Goal: Information Seeking & Learning: Learn about a topic

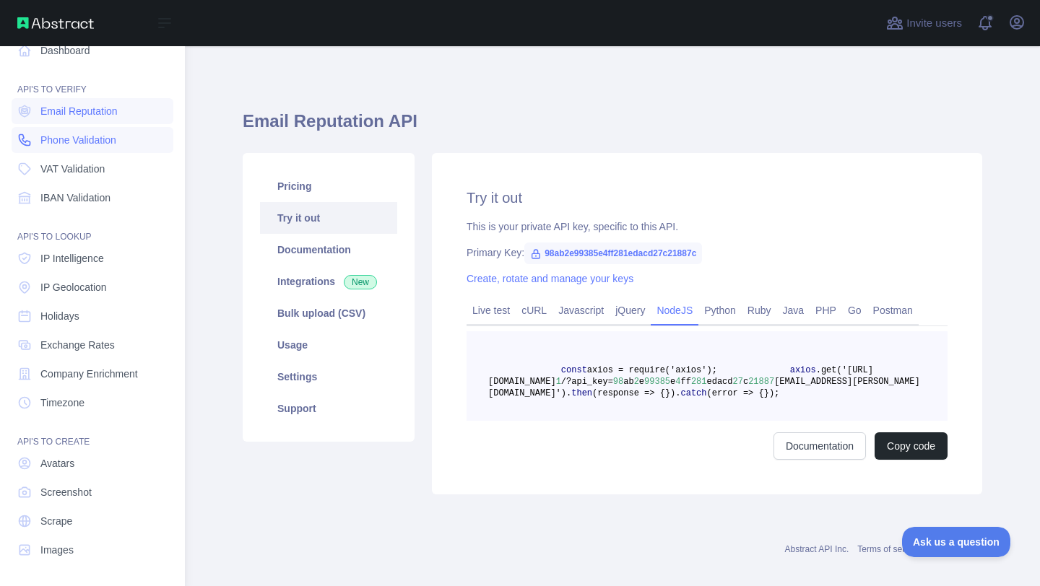
click at [50, 141] on span "Phone Validation" at bounding box center [78, 140] width 76 height 14
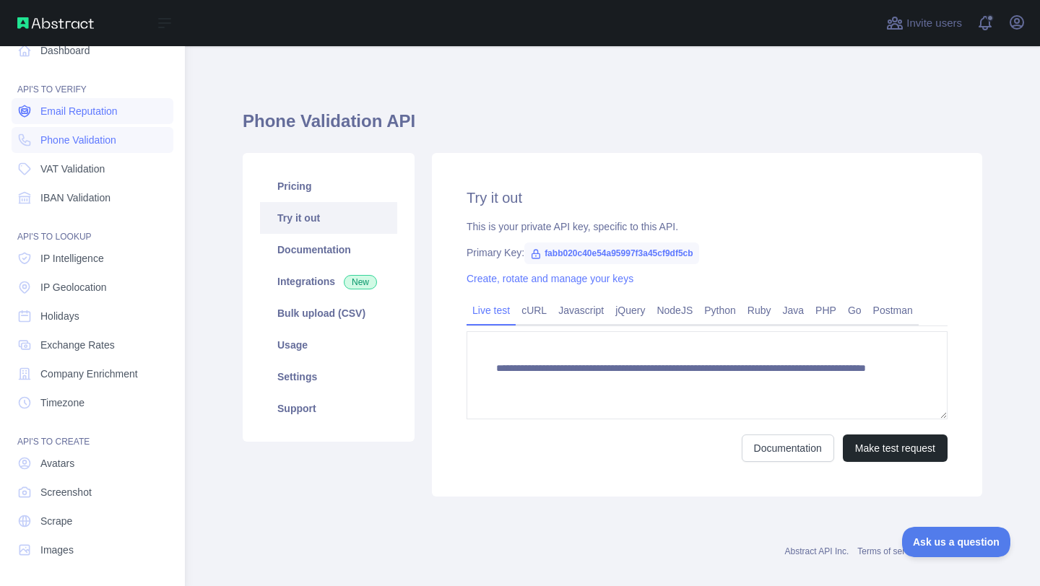
click at [58, 118] on link "Email Reputation" at bounding box center [93, 111] width 162 height 26
click at [58, 133] on span "Phone Validation" at bounding box center [78, 140] width 76 height 14
click at [65, 110] on span "Email Reputation" at bounding box center [78, 111] width 77 height 14
click at [63, 135] on span "Phone Validation" at bounding box center [78, 140] width 76 height 14
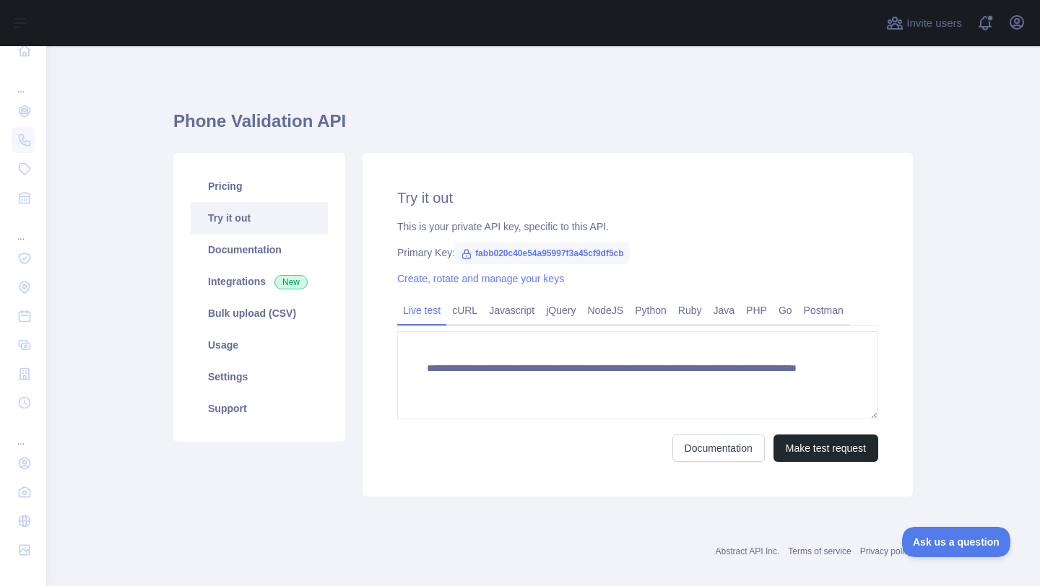
click at [558, 251] on span "fabb020c40e54a95997f3a45cf9df5cb" at bounding box center [542, 254] width 174 height 22
copy span "fabb020c40e54a95997f3a45cf9df5cb"
click at [461, 254] on icon at bounding box center [467, 254] width 12 height 12
click at [496, 254] on span "fabb020c40e54a95997f3a45cf9df5cb" at bounding box center [542, 254] width 174 height 22
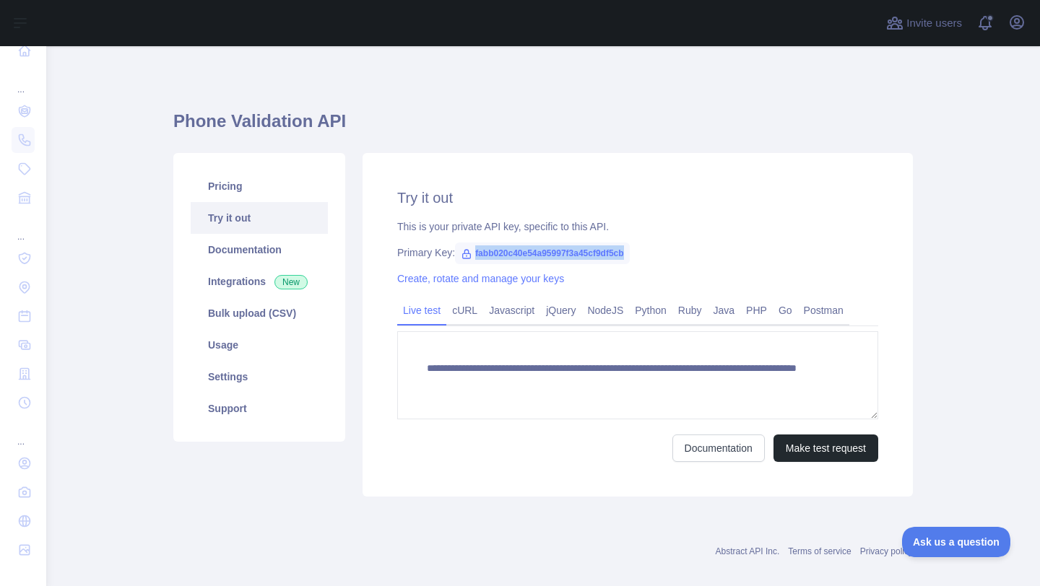
click at [496, 254] on span "fabb020c40e54a95997f3a45cf9df5cb" at bounding box center [542, 254] width 174 height 22
copy span "fabb020c40e54a95997f3a45cf9df5cb"
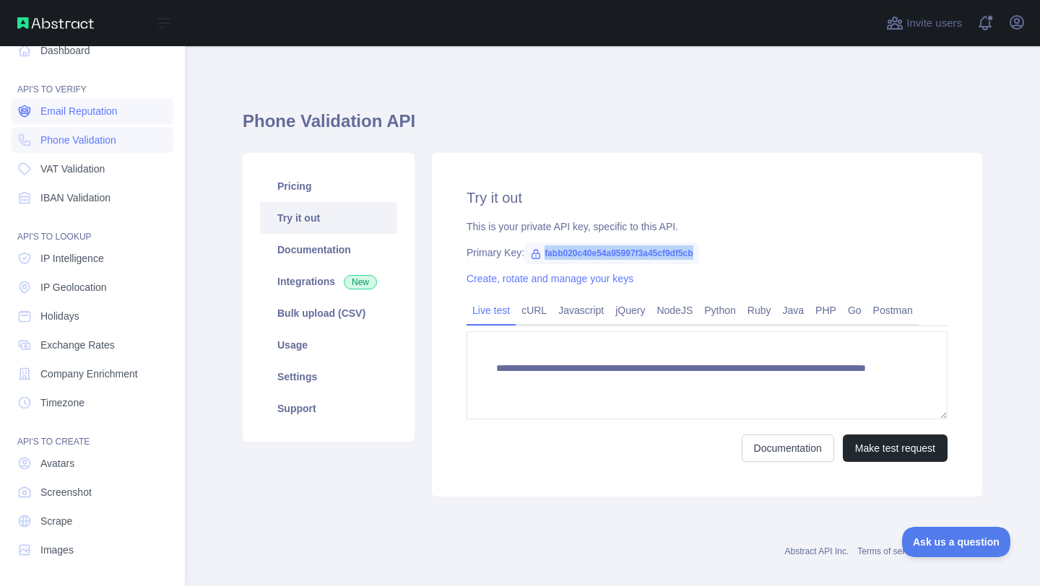
click at [53, 114] on span "Email Reputation" at bounding box center [78, 111] width 77 height 14
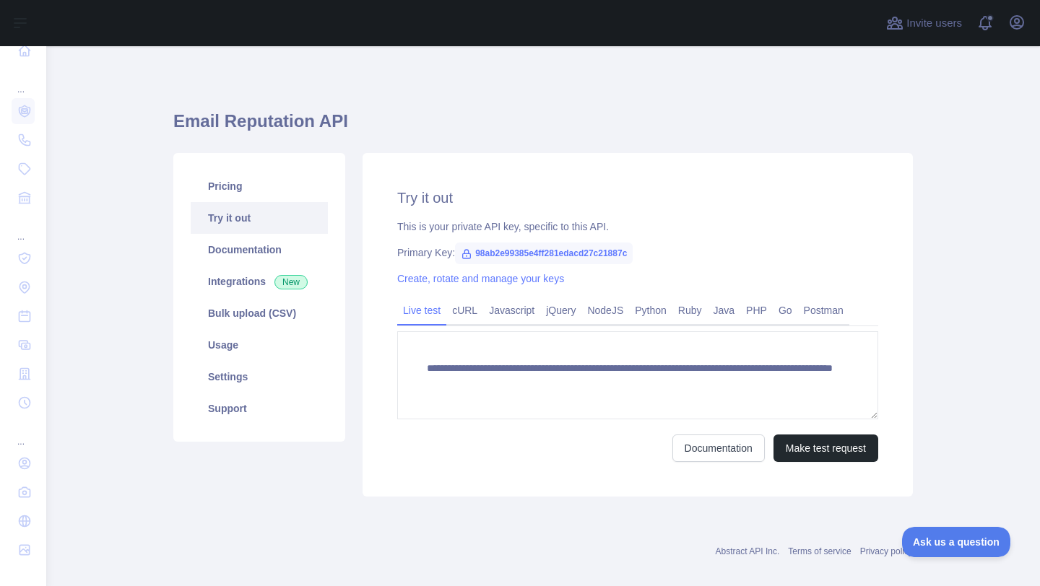
click at [501, 249] on span "98ab2e99385e4ff281edacd27c21887c" at bounding box center [544, 254] width 178 height 22
copy span "98ab2e99385e4ff281edacd27c21887c"
click at [834, 462] on div "**********" at bounding box center [638, 325] width 550 height 344
click at [834, 449] on button "Make test request" at bounding box center [826, 448] width 105 height 27
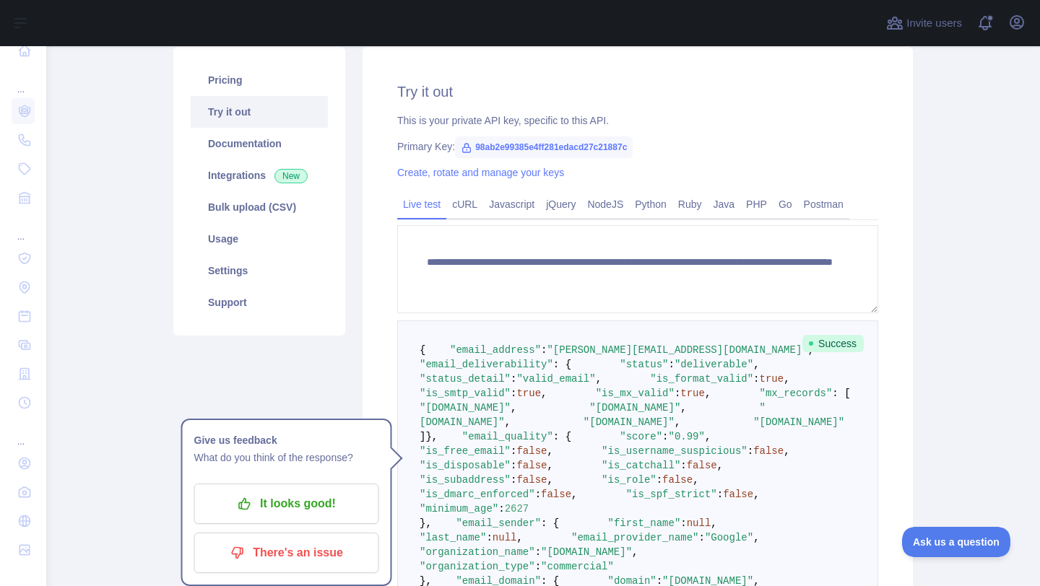
scroll to position [79, 0]
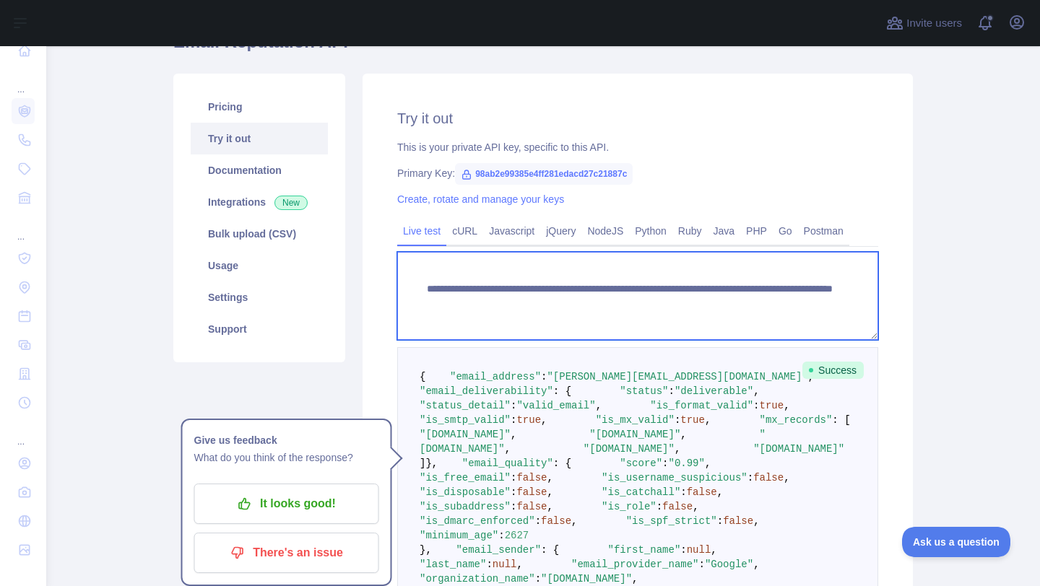
click at [700, 299] on textarea "**********" at bounding box center [637, 296] width 481 height 88
paste textarea "To enrich screen reader interactions, please activate Accessibility in Grammarl…"
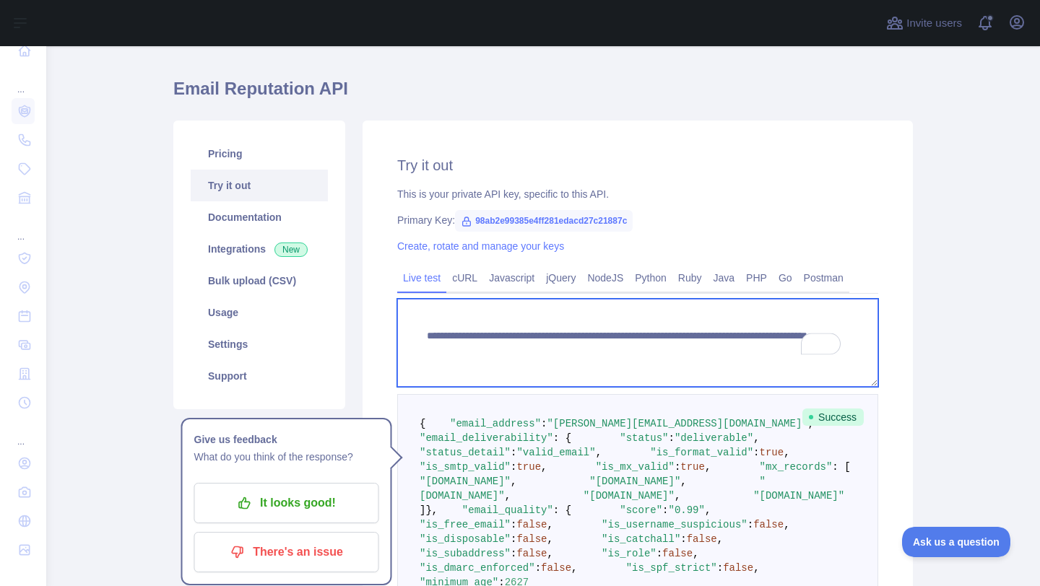
scroll to position [35, 0]
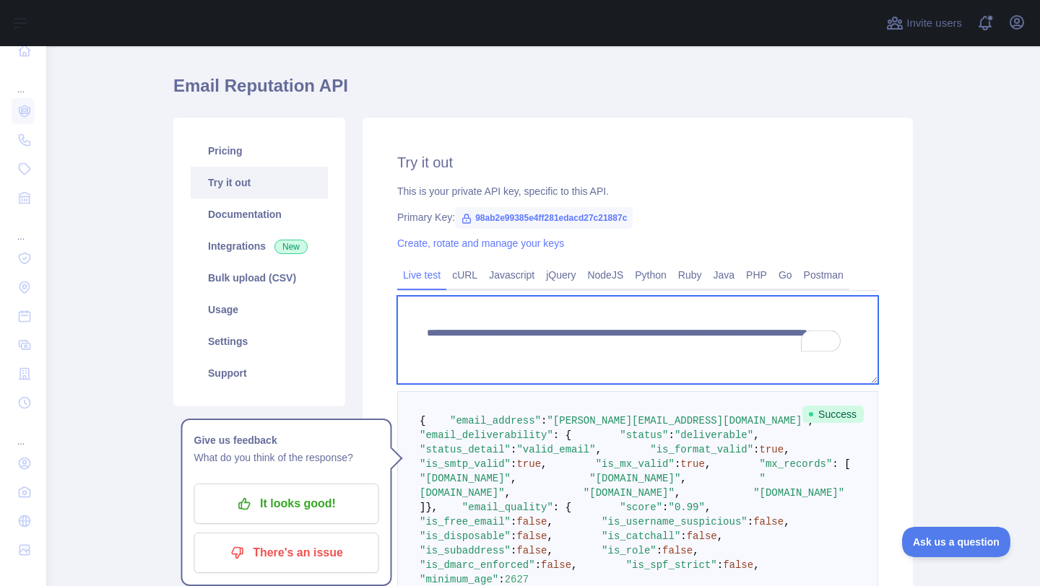
type textarea "**********"
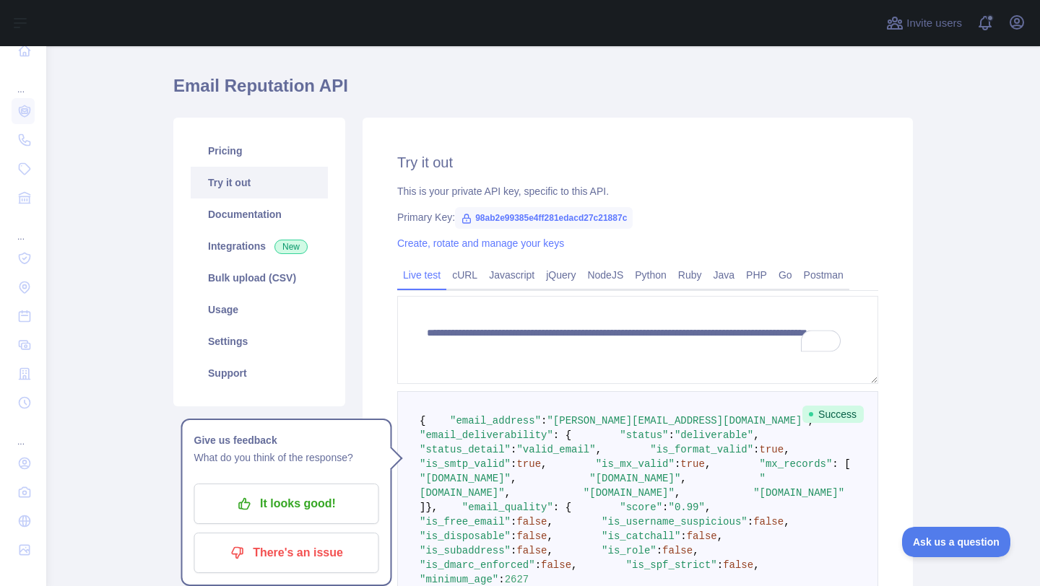
click at [891, 360] on div "**********" at bounding box center [638, 567] width 550 height 898
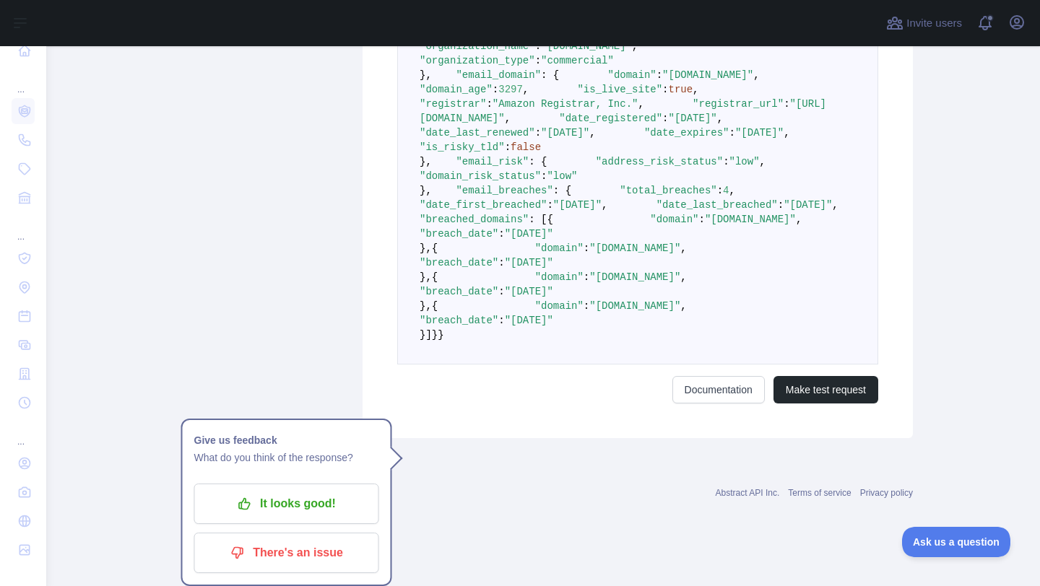
scroll to position [1135, 0]
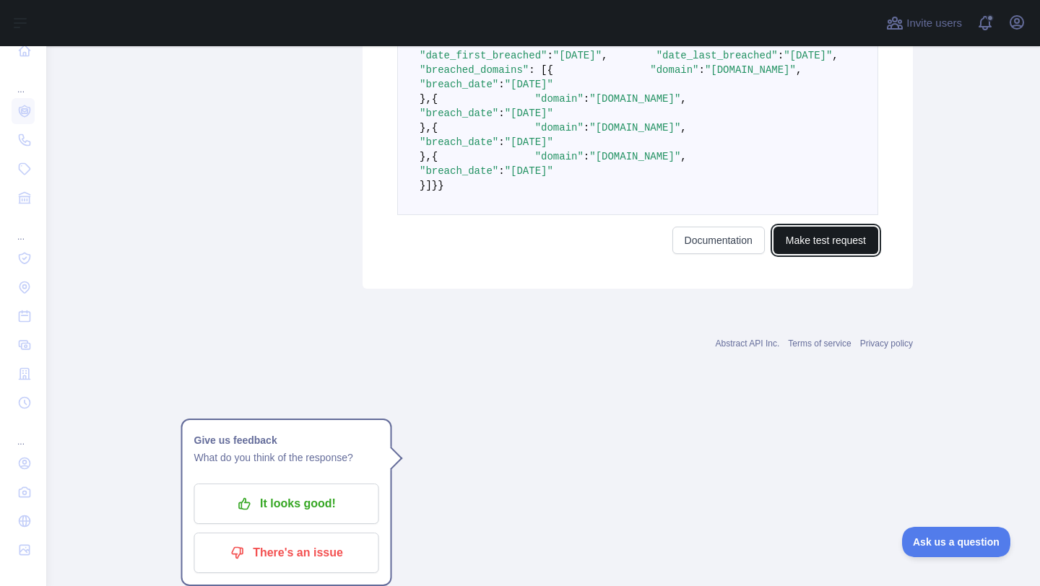
click at [800, 254] on button "Make test request" at bounding box center [826, 240] width 105 height 27
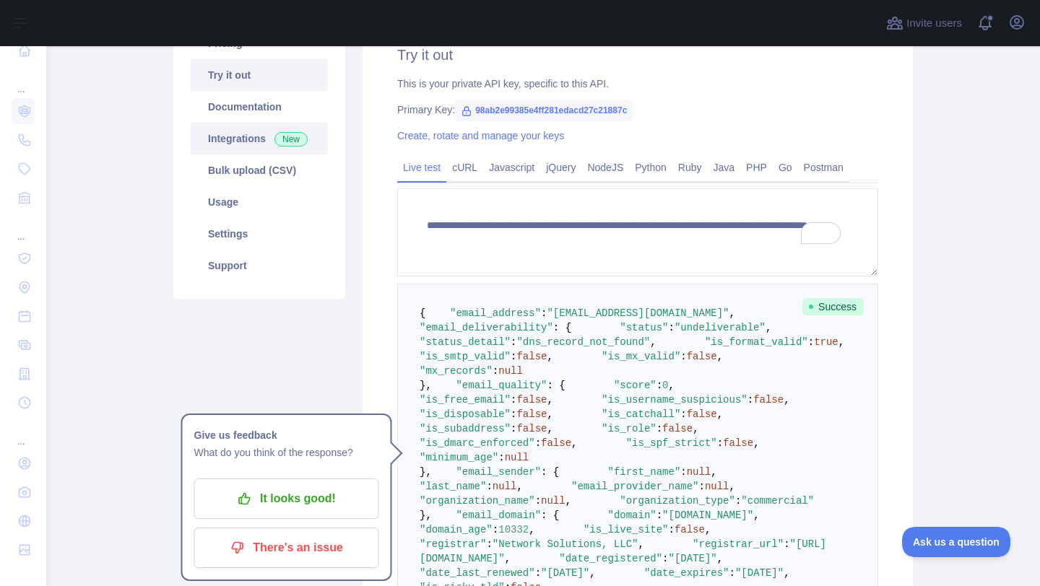
scroll to position [0, 0]
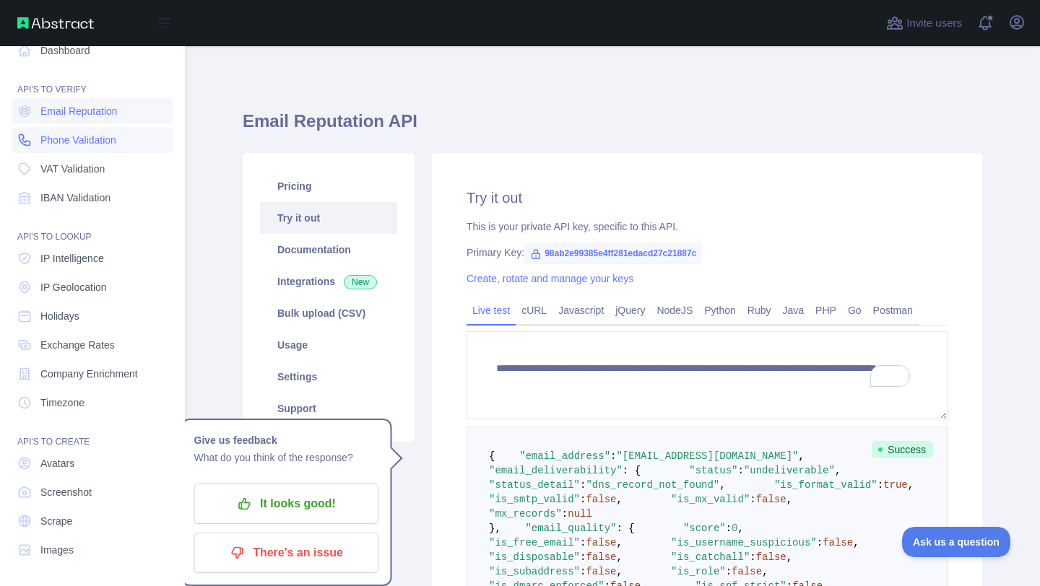
click at [35, 137] on link "Phone Validation" at bounding box center [93, 140] width 162 height 26
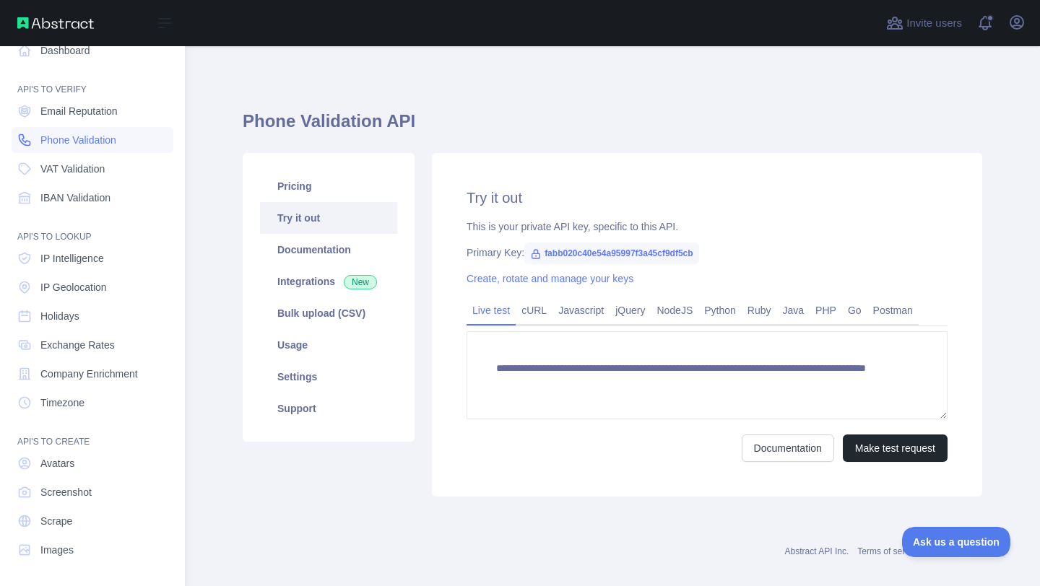
click at [56, 142] on span "Phone Validation" at bounding box center [78, 140] width 76 height 14
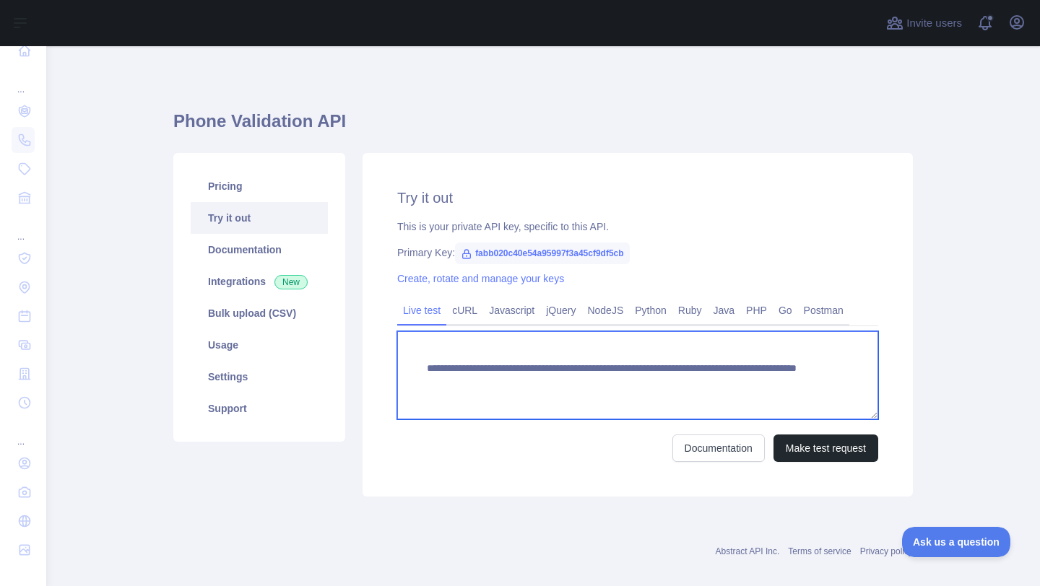
click at [736, 382] on textarea "**********" at bounding box center [637, 376] width 481 height 88
paste textarea "*"
click at [692, 384] on textarea "**********" at bounding box center [637, 376] width 481 height 88
type textarea "**********"
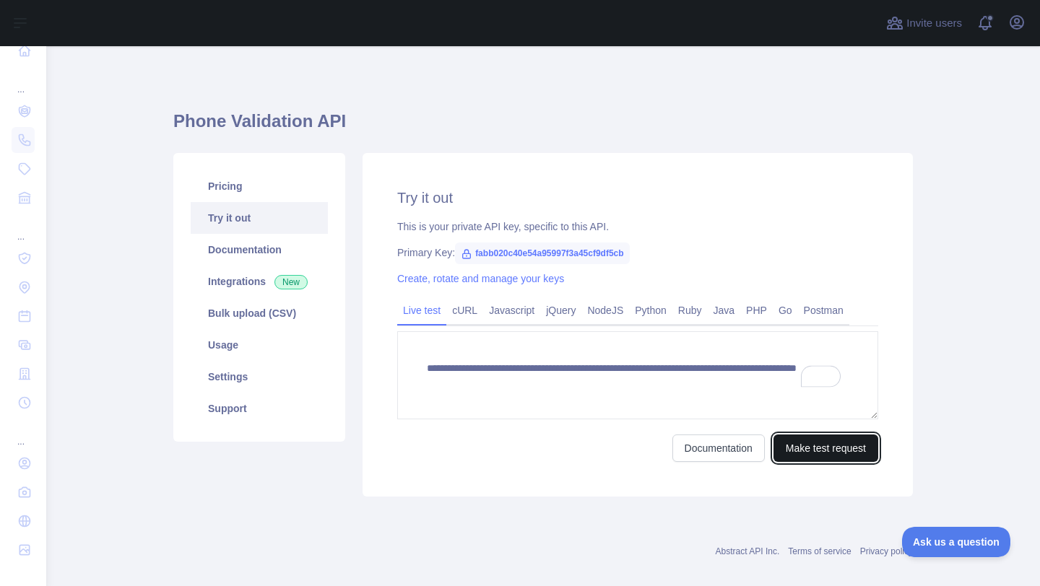
click at [804, 457] on button "Make test request" at bounding box center [826, 448] width 105 height 27
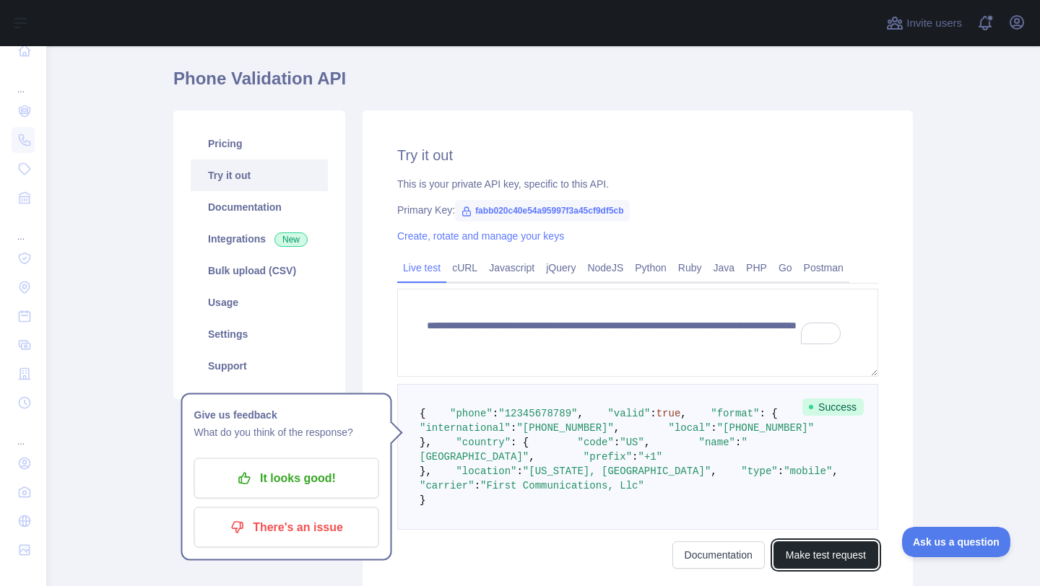
scroll to position [42, 0]
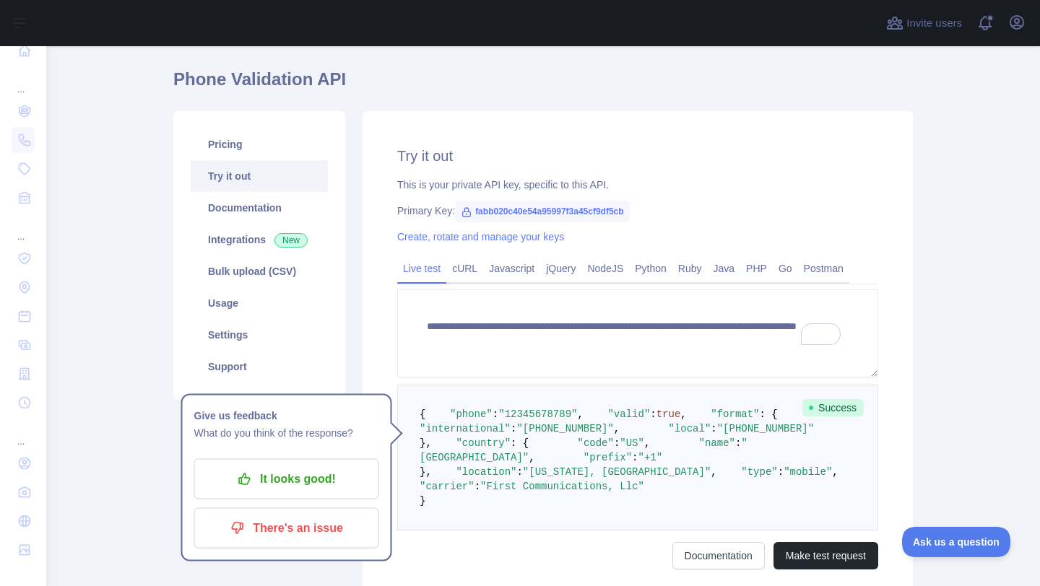
click at [111, 358] on main "**********" at bounding box center [543, 316] width 994 height 540
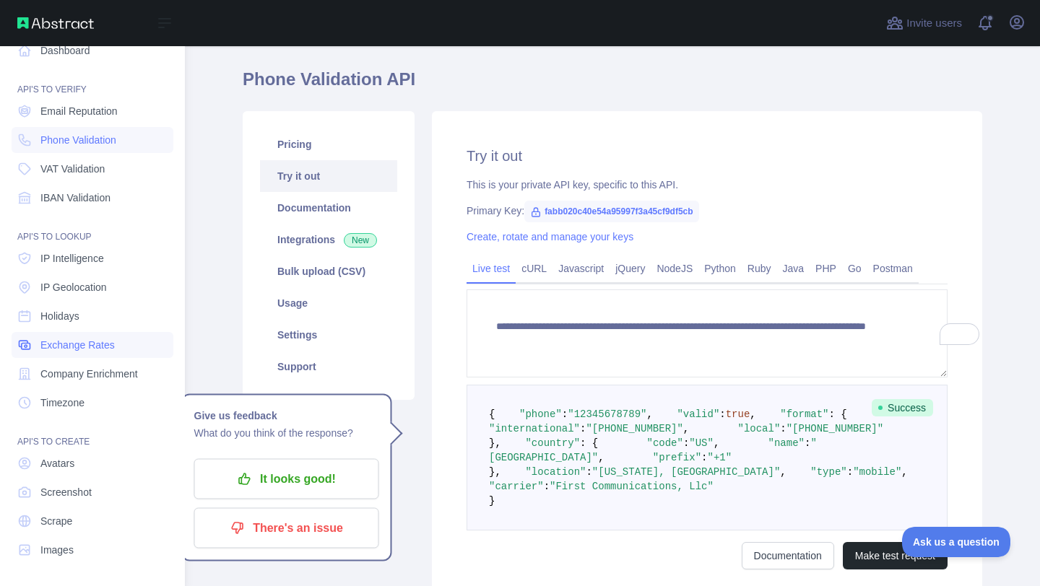
click at [43, 349] on span "Exchange Rates" at bounding box center [77, 345] width 74 height 14
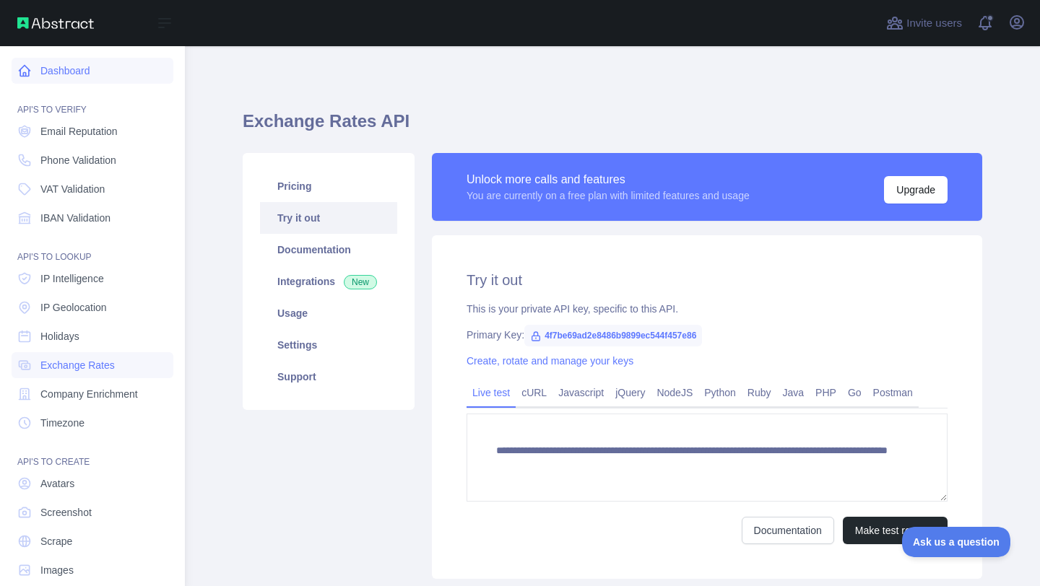
click at [87, 61] on link "Dashboard" at bounding box center [93, 71] width 162 height 26
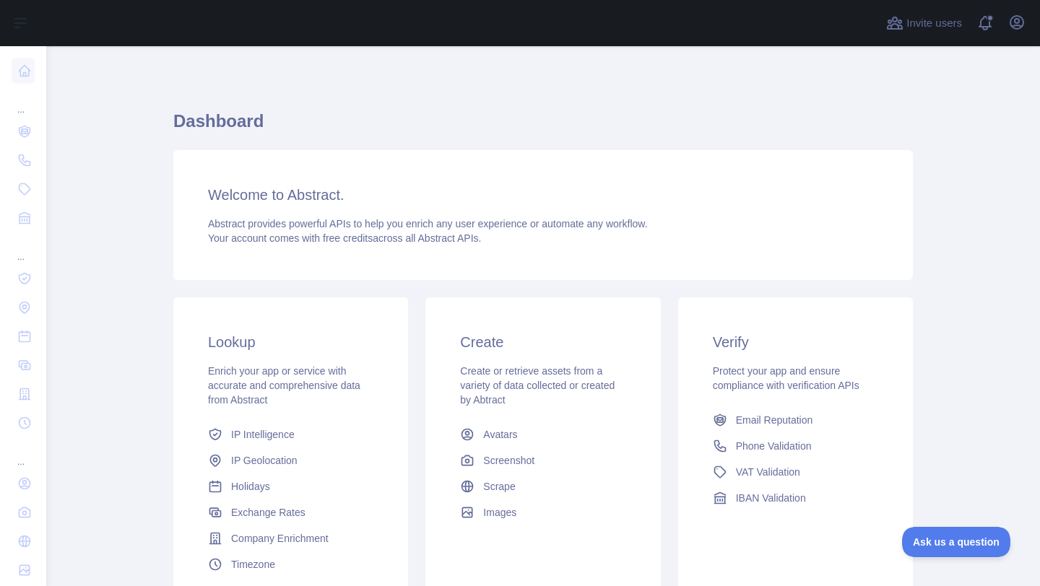
scroll to position [133, 0]
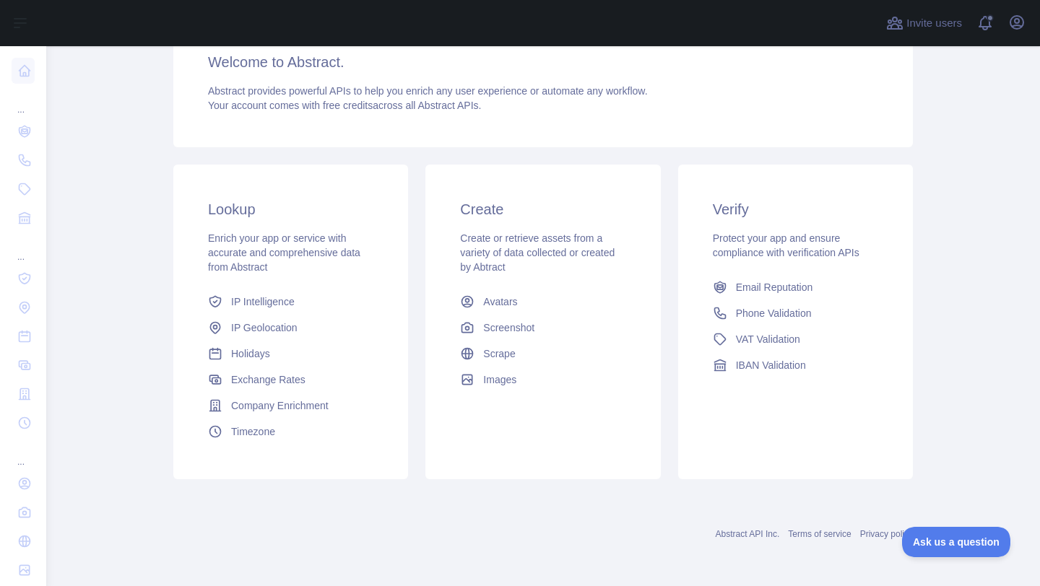
click at [766, 273] on div "Verify Protect your app and ensure compliance with verification APIs Email Repu…" at bounding box center [795, 289] width 235 height 248
click at [762, 280] on span "Email Reputation" at bounding box center [774, 287] width 77 height 14
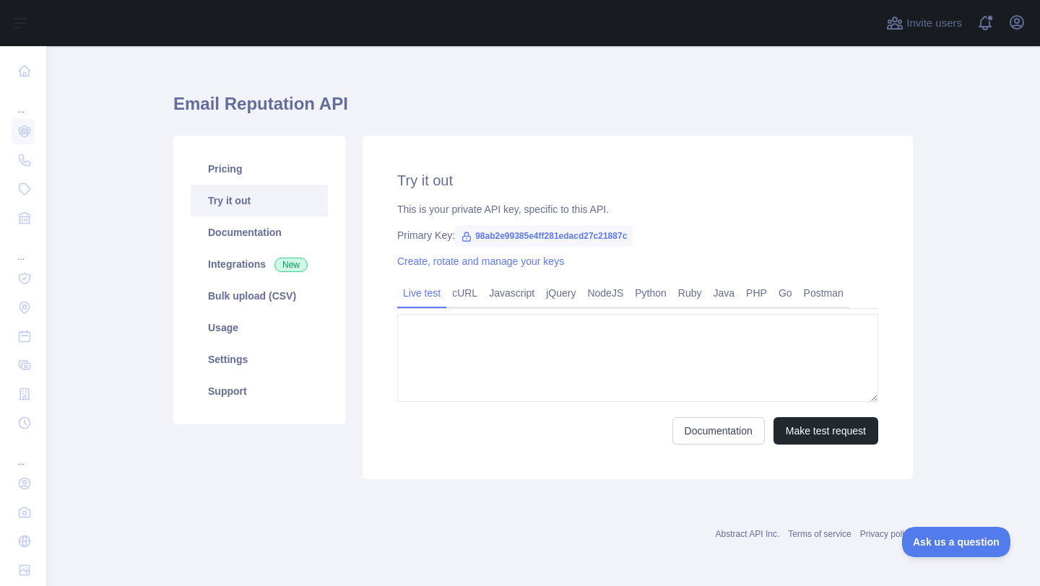
type textarea "**********"
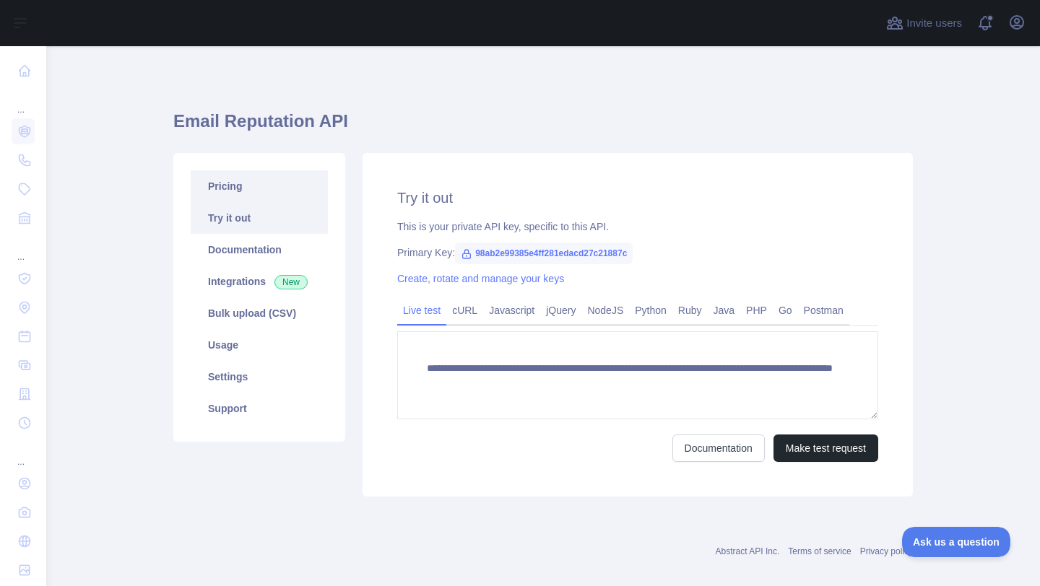
click at [231, 193] on link "Pricing" at bounding box center [259, 186] width 137 height 32
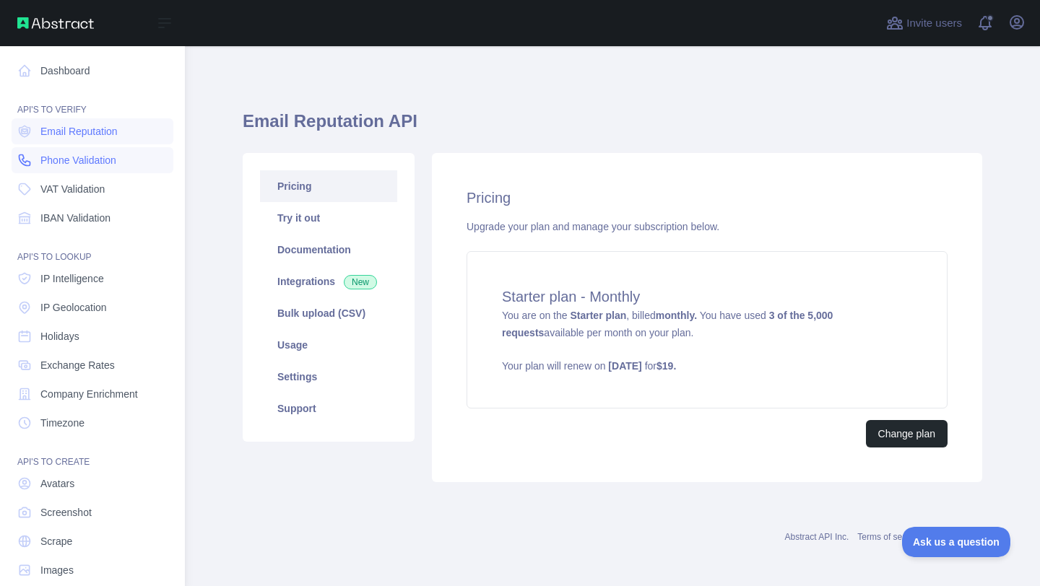
click at [59, 164] on span "Phone Validation" at bounding box center [78, 160] width 76 height 14
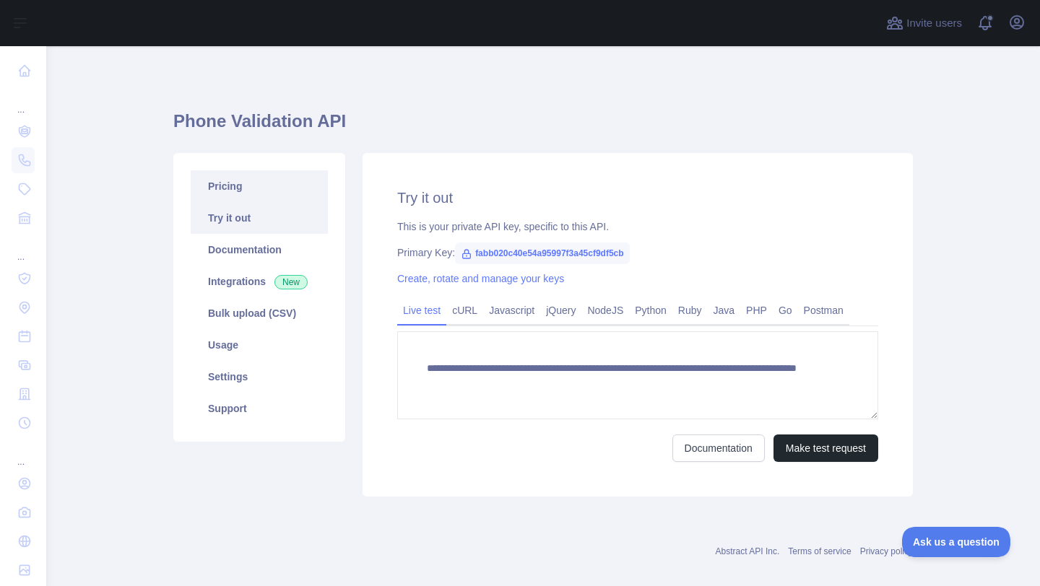
click at [253, 183] on link "Pricing" at bounding box center [259, 186] width 137 height 32
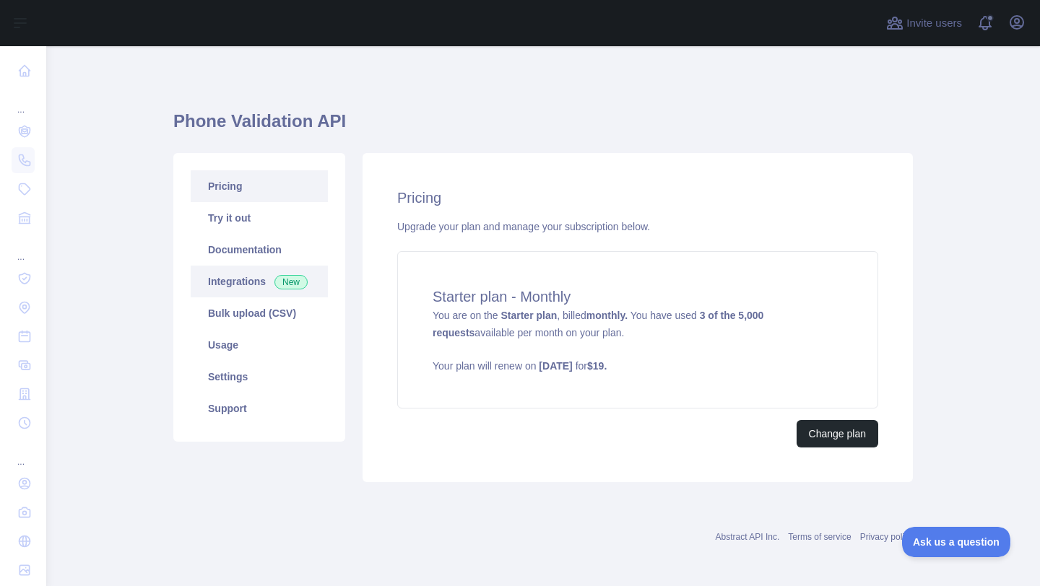
click at [242, 281] on link "Integrations New" at bounding box center [259, 282] width 137 height 32
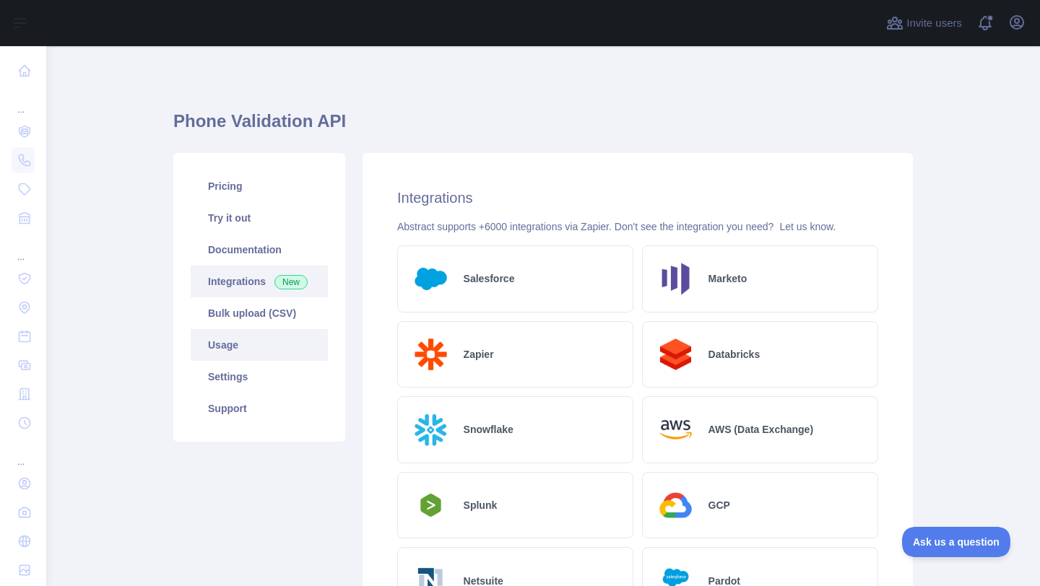
click at [243, 343] on link "Usage" at bounding box center [259, 345] width 137 height 32
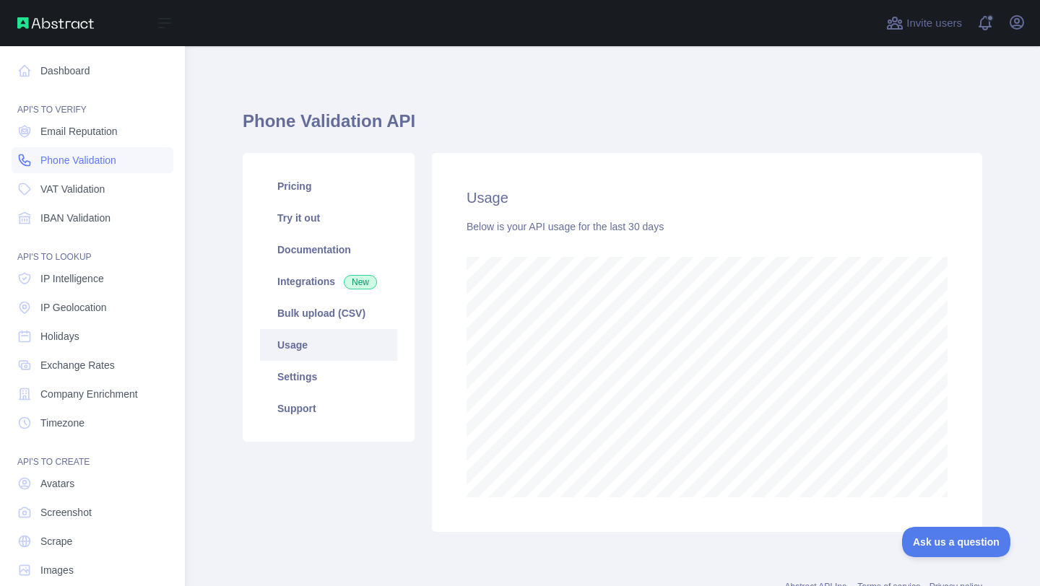
scroll to position [721720, 721416]
click at [56, 134] on span "Email Reputation" at bounding box center [78, 131] width 77 height 14
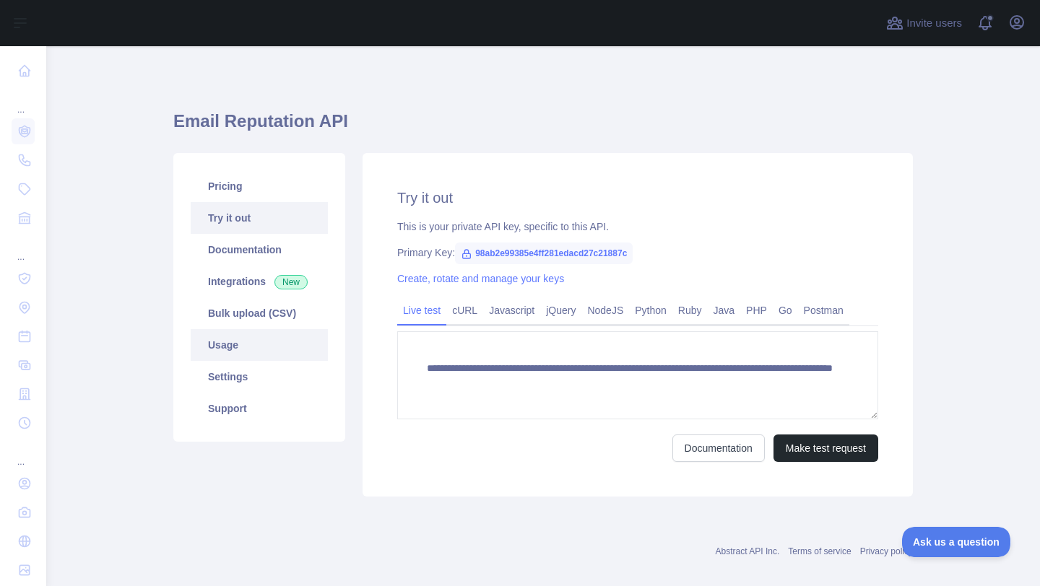
click at [259, 358] on link "Usage" at bounding box center [259, 345] width 137 height 32
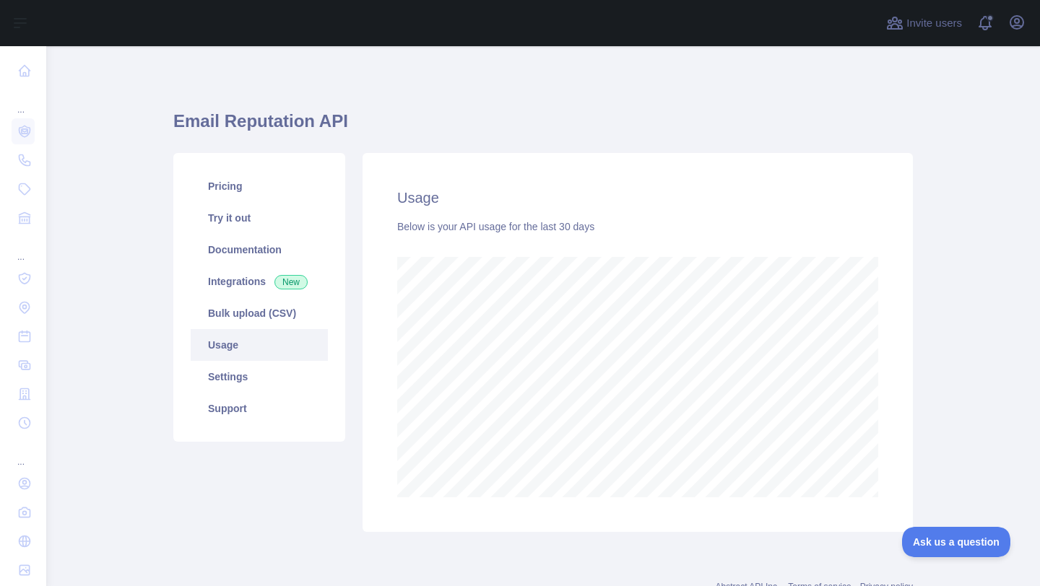
scroll to position [540, 983]
